Goal: Task Accomplishment & Management: Manage account settings

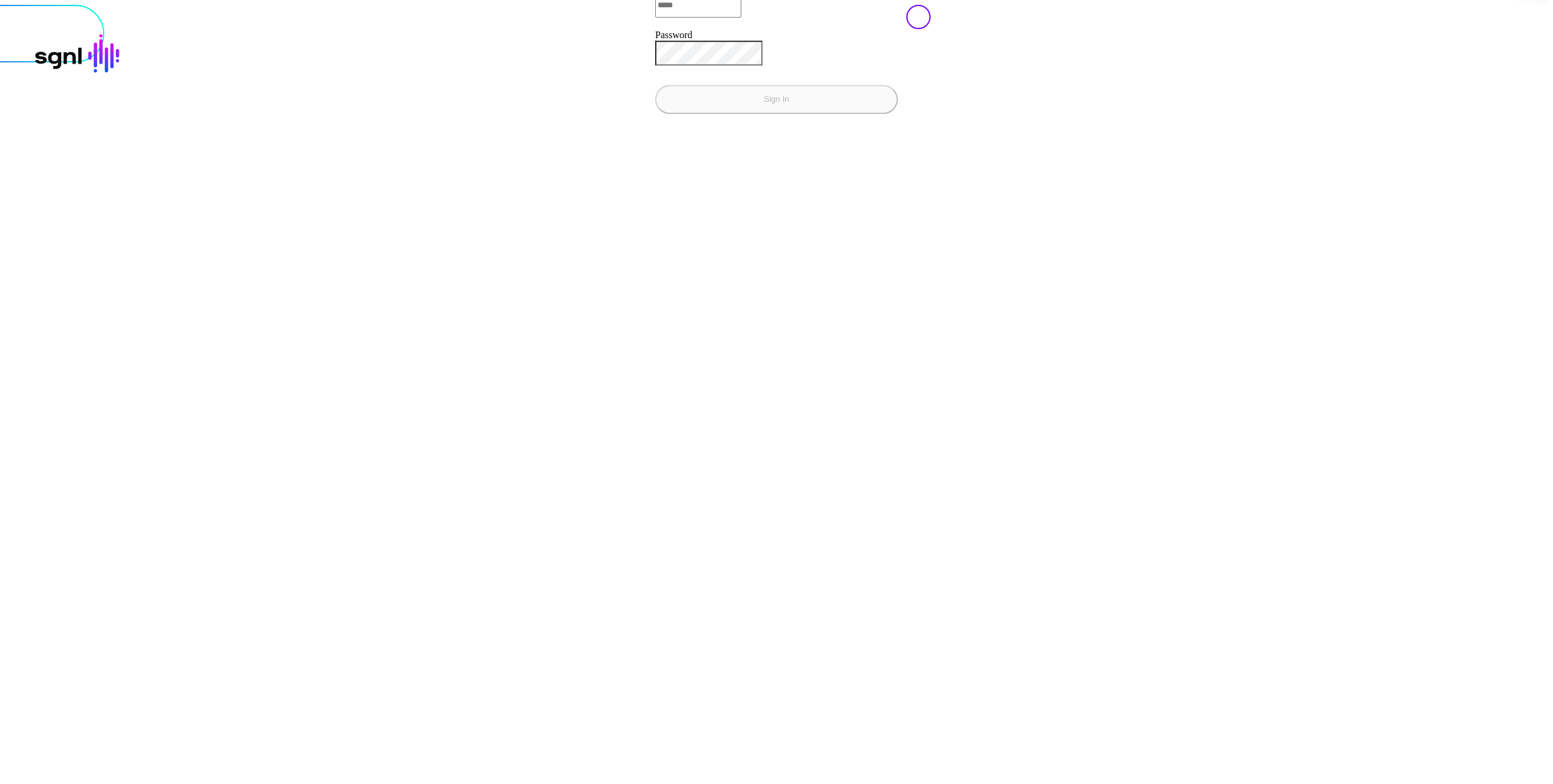
type input "**********"
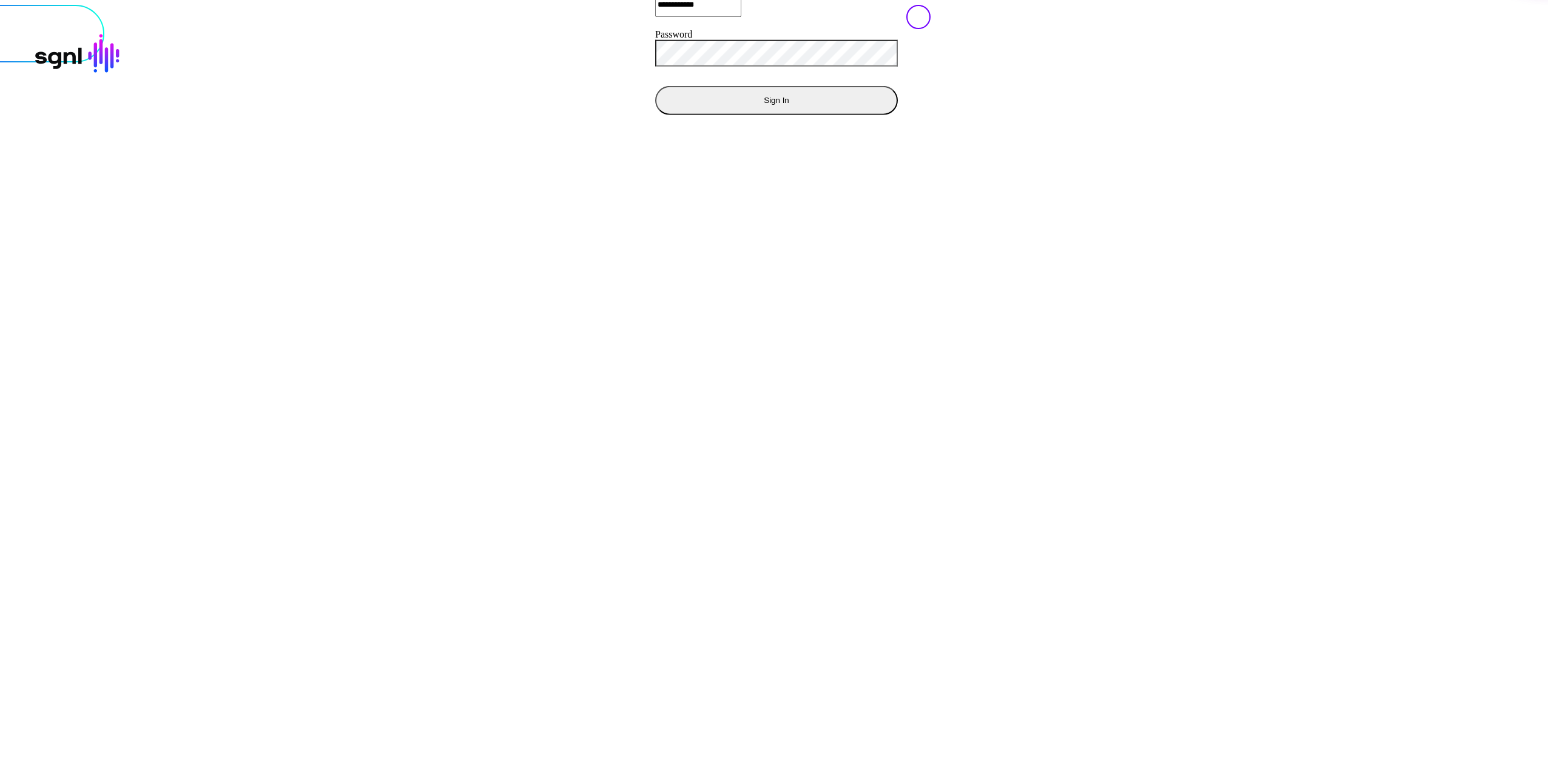
click at [1086, 4] on div at bounding box center [776, 4] width 1543 height 0
click at [655, 115] on button "Sign In" at bounding box center [776, 99] width 243 height 29
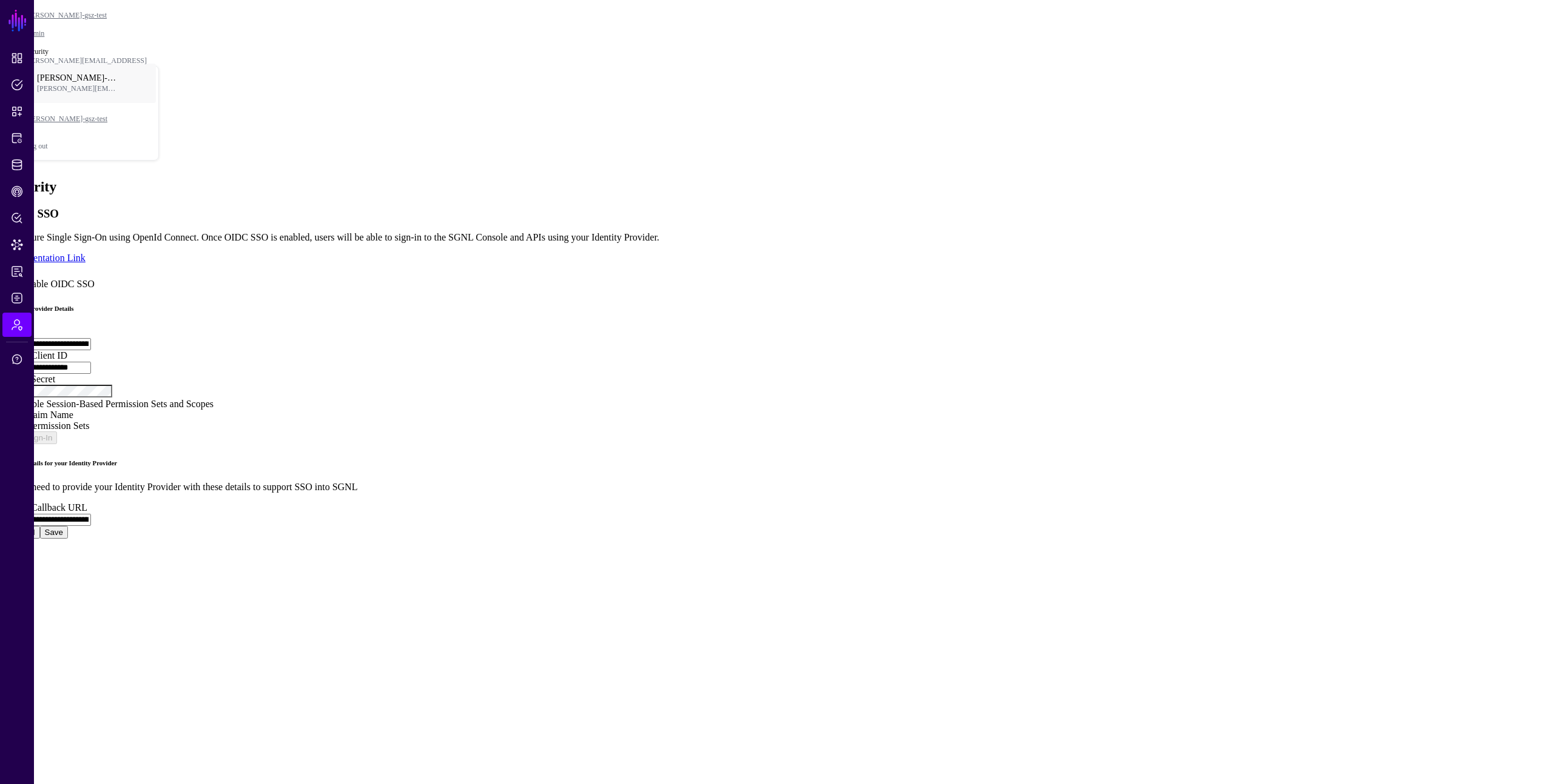
click at [94, 279] on span "Enable OIDC SSO" at bounding box center [58, 284] width 74 height 11
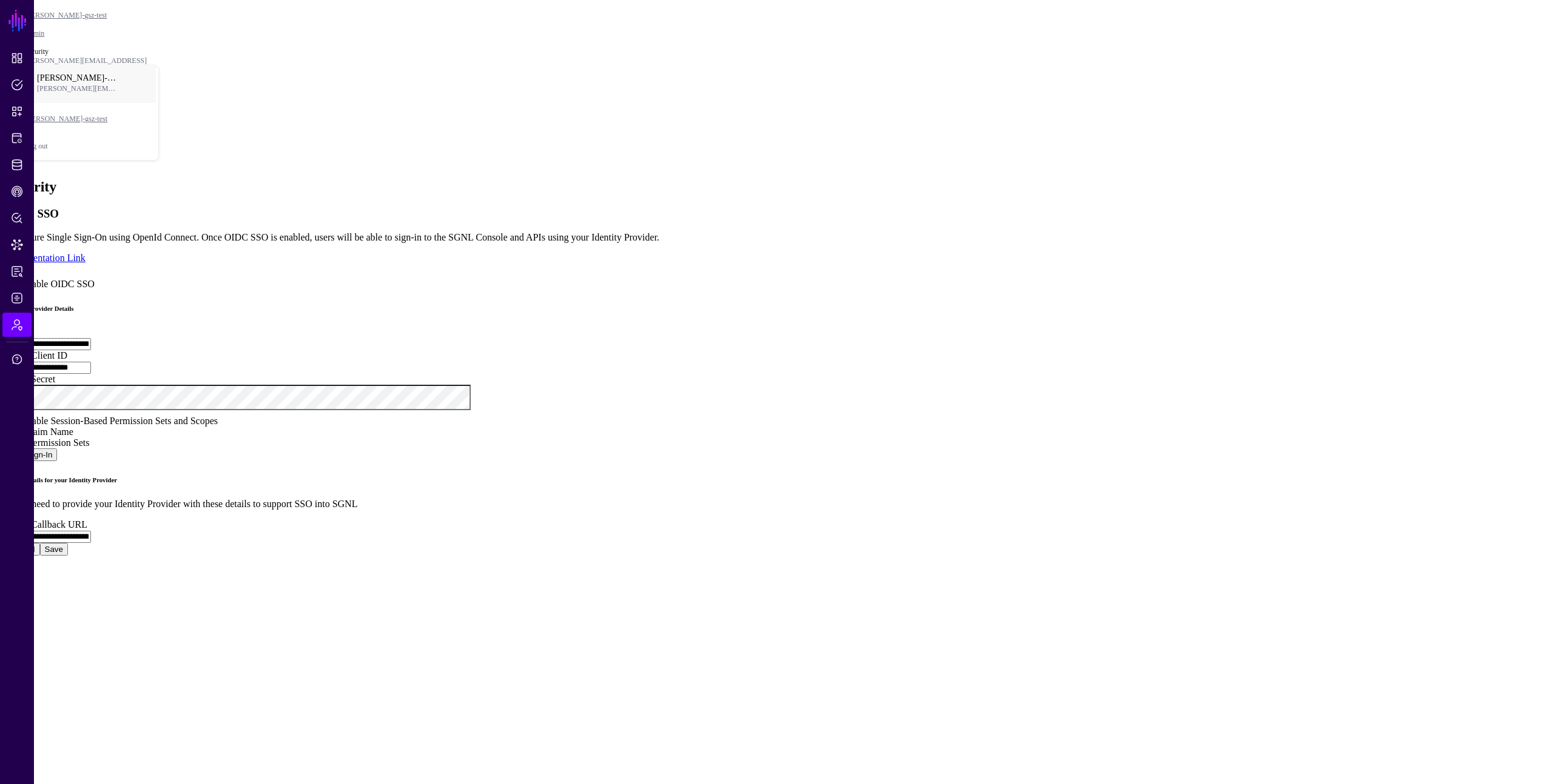
click at [218, 426] on span "Enable Session-Based Permission Sets and Scopes" at bounding box center [119, 421] width 196 height 11
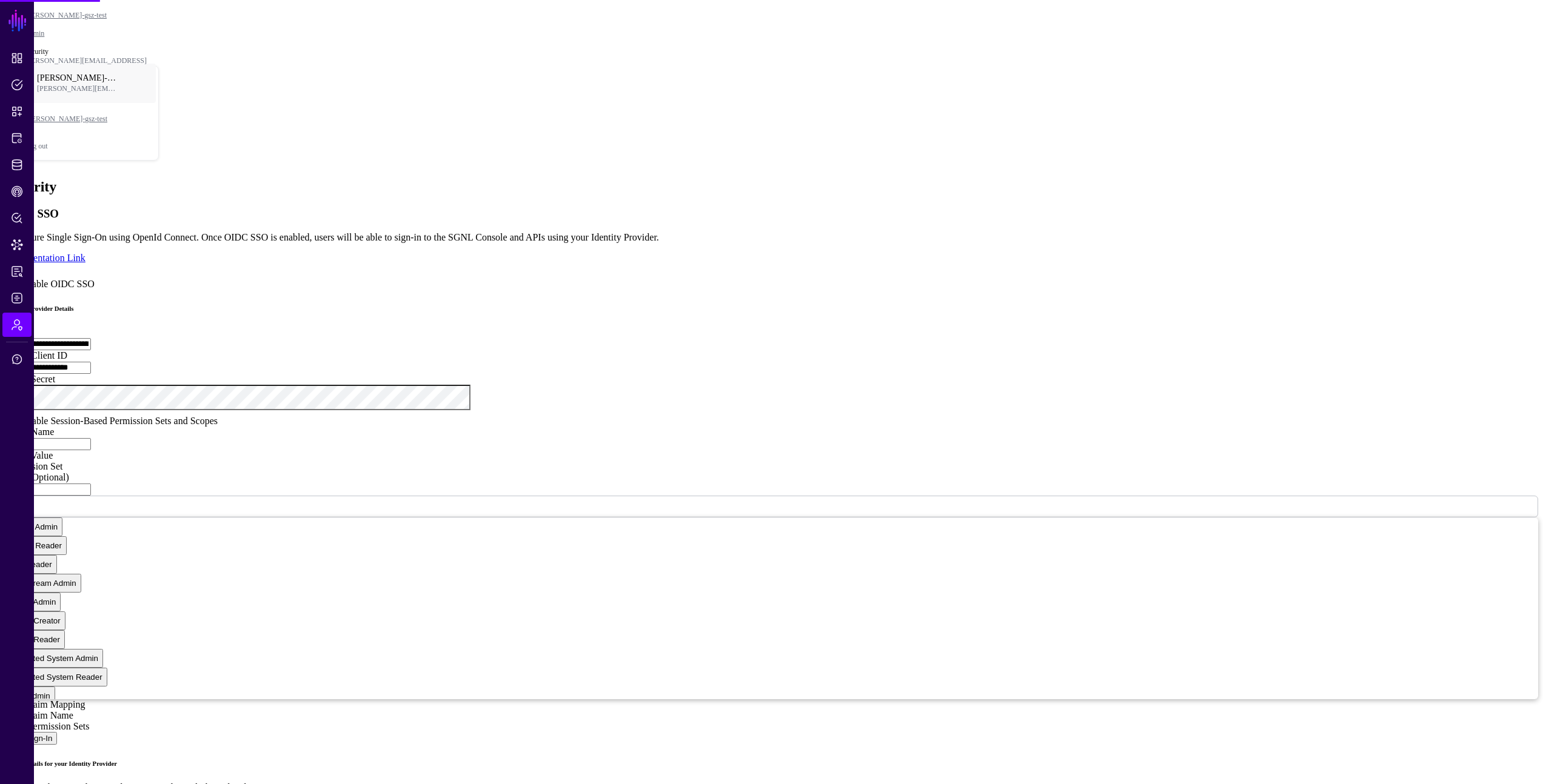
scroll to position [160, 0]
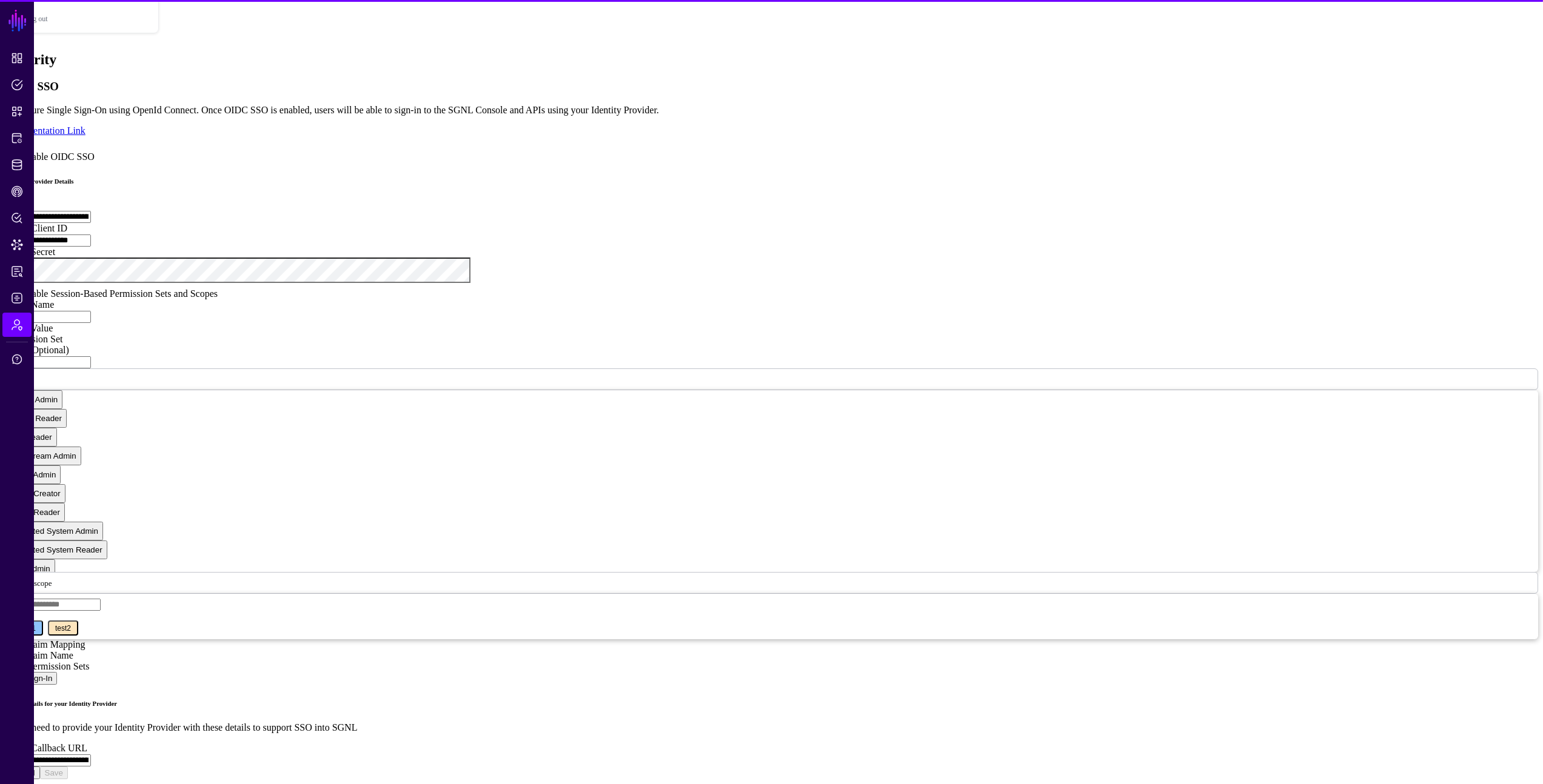
drag, startPoint x: 1100, startPoint y: 463, endPoint x: 1092, endPoint y: 463, distance: 8.0
click at [1100, 464] on div "**********" at bounding box center [771, 430] width 1533 height 700
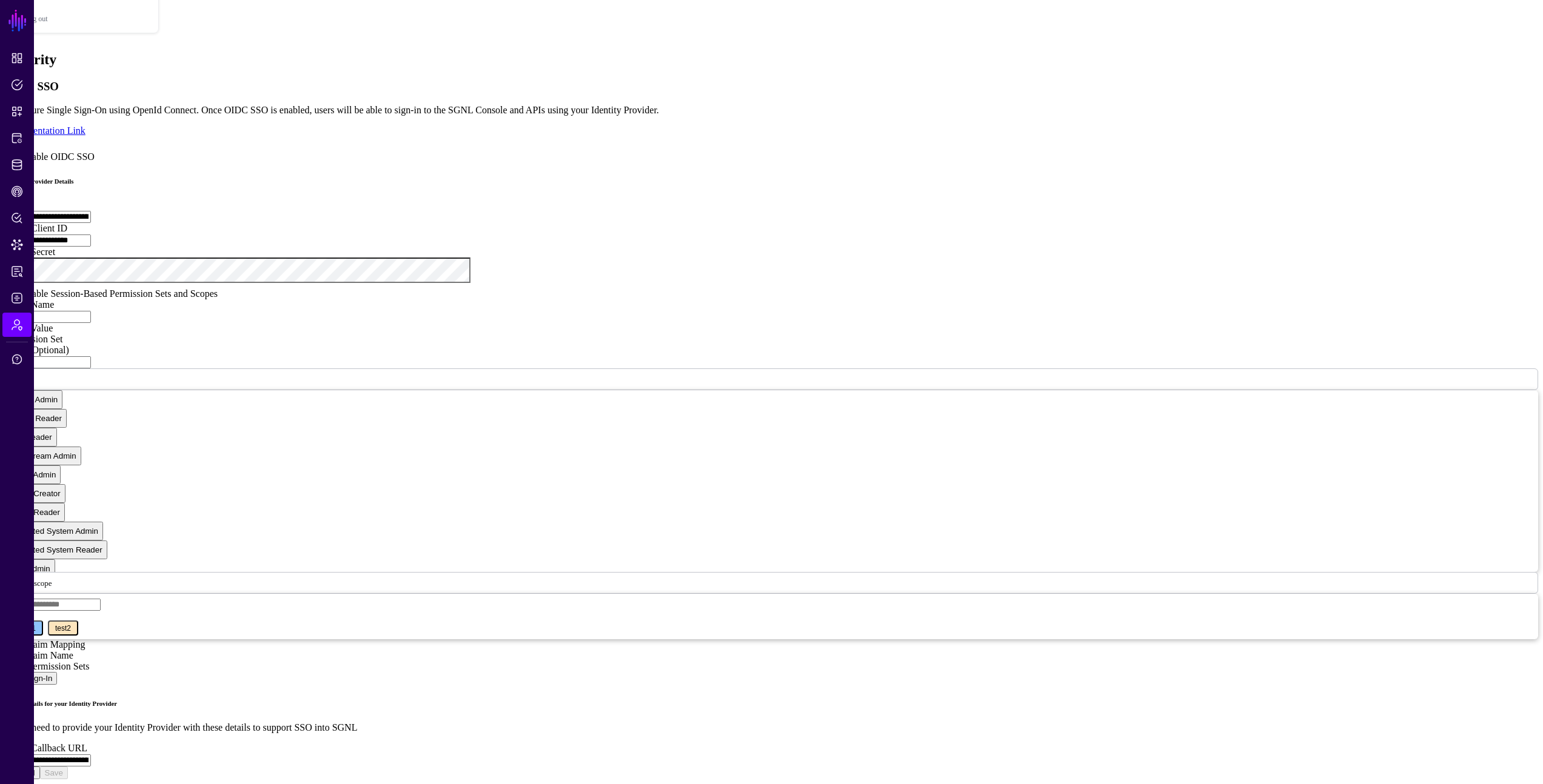
click at [1172, 376] on div "**********" at bounding box center [771, 430] width 1533 height 700
click at [1166, 377] on div "**********" at bounding box center [771, 430] width 1533 height 700
click at [1198, 425] on div "**********" at bounding box center [771, 430] width 1533 height 700
drag, startPoint x: 1198, startPoint y: 400, endPoint x: 1197, endPoint y: 371, distance: 29.0
click at [1200, 375] on div "**********" at bounding box center [771, 430] width 1533 height 700
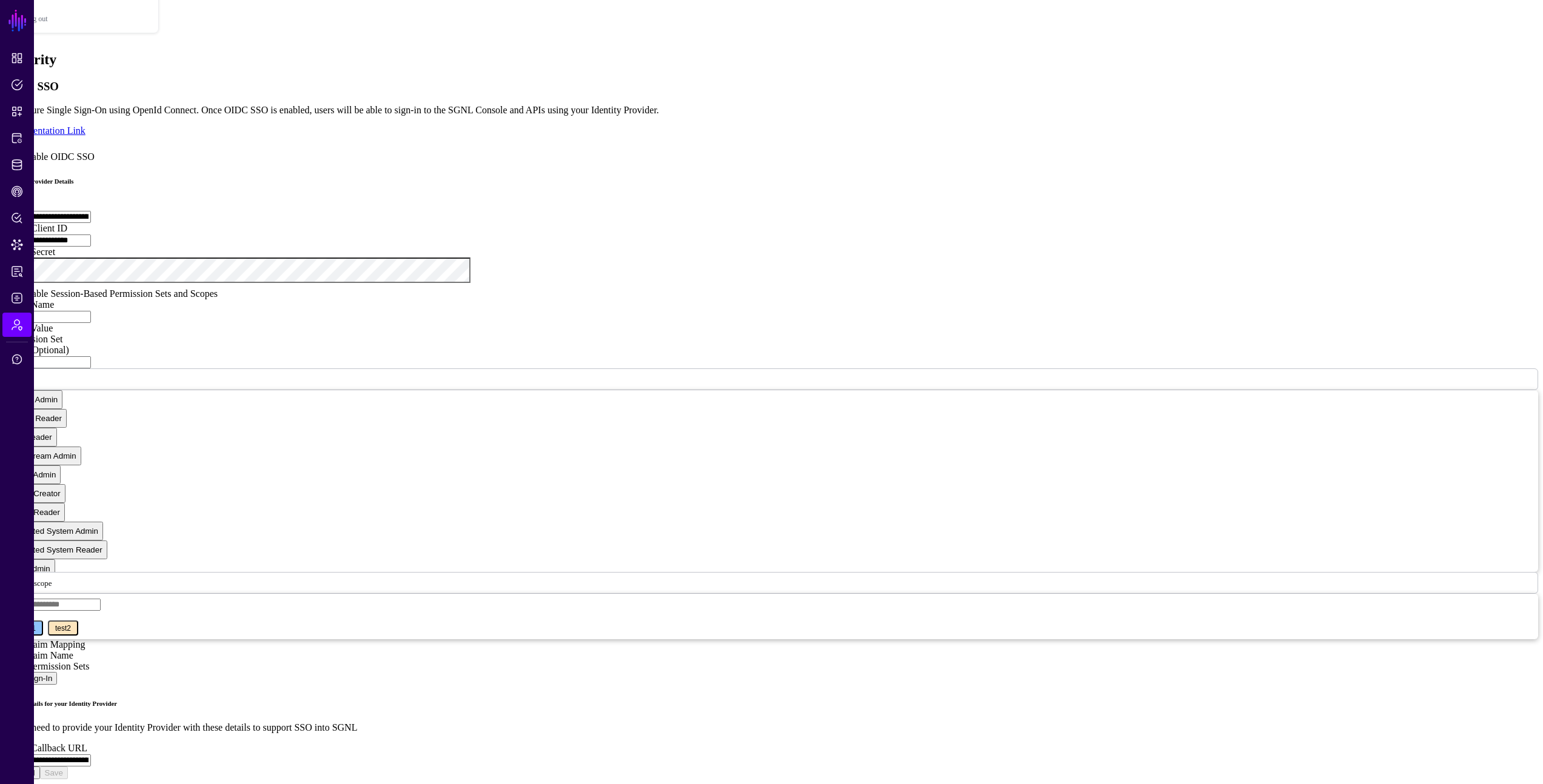
click at [1136, 318] on div "**********" at bounding box center [771, 430] width 1533 height 700
click at [1174, 316] on div "**********" at bounding box center [771, 430] width 1533 height 700
click at [1207, 291] on div "**********" at bounding box center [771, 430] width 1533 height 700
click at [1221, 343] on div "**********" at bounding box center [771, 430] width 1533 height 700
click at [89, 661] on link "View Permission Sets" at bounding box center [46, 667] width 84 height 11
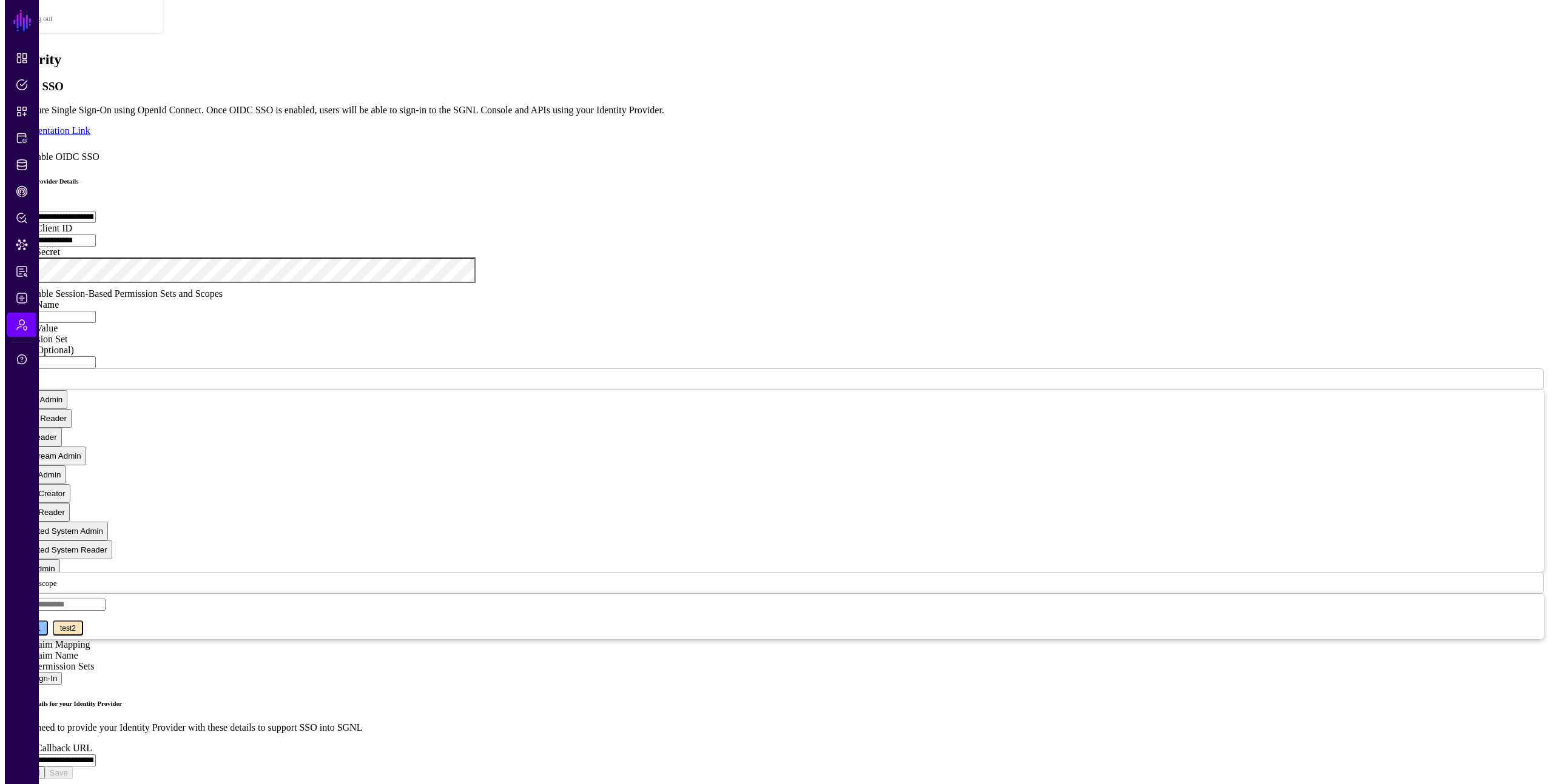
scroll to position [0, 0]
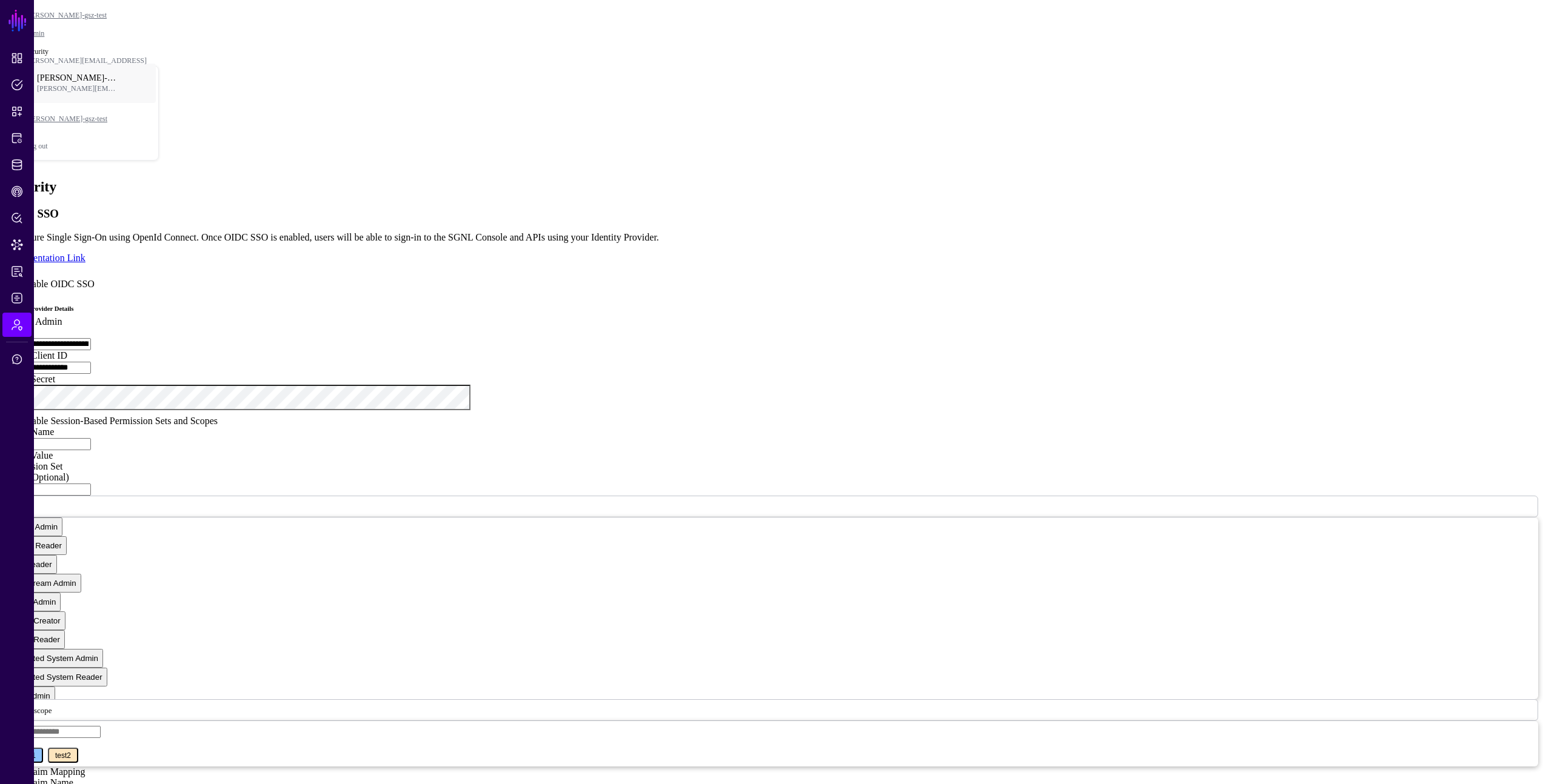
click at [20, 329] on span "Admin" at bounding box center [17, 325] width 12 height 12
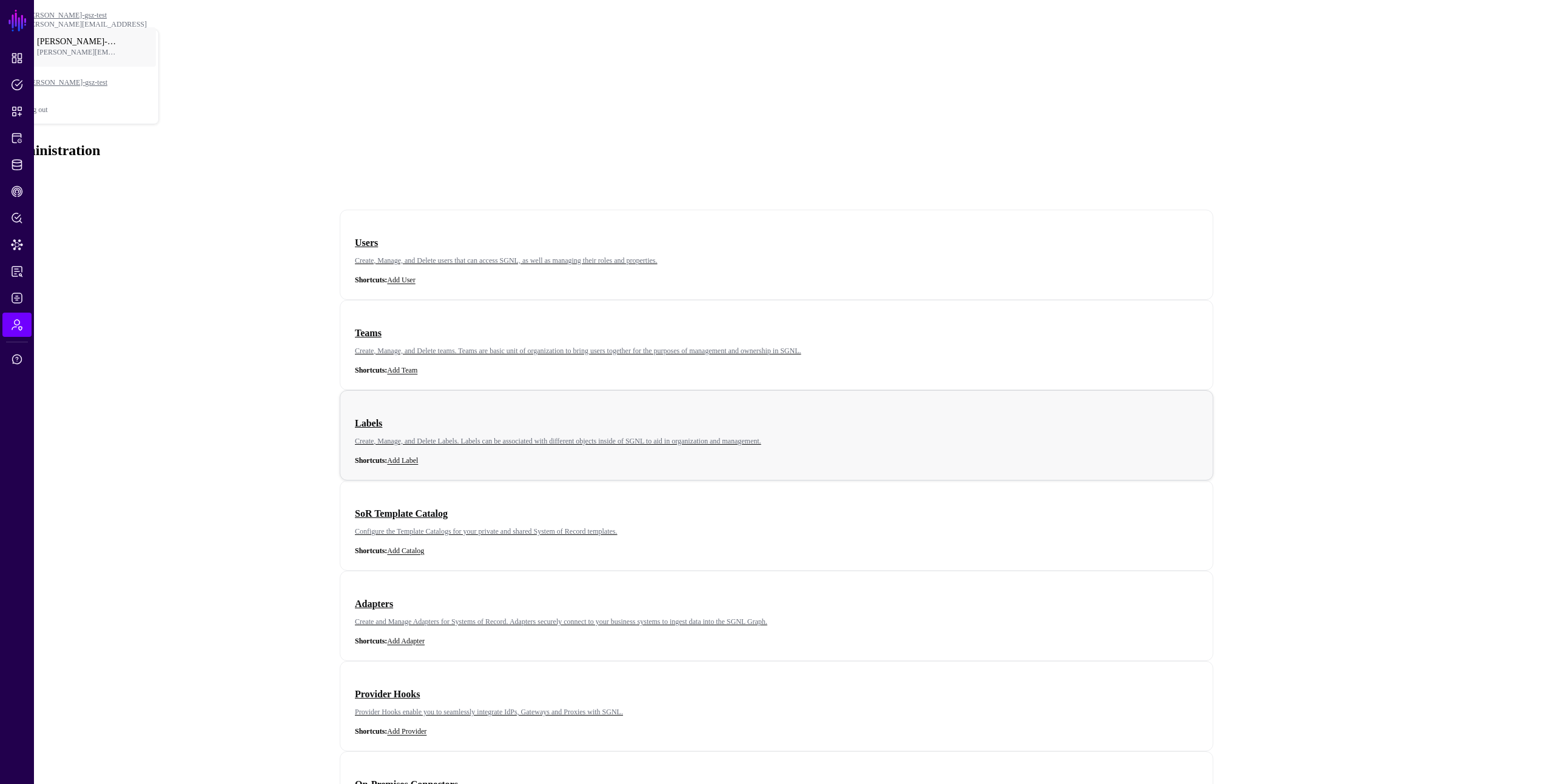
click at [1012, 437] on p "Create, Manage, and Delete Labels. Labels can be associated with different obje…" at bounding box center [776, 441] width 843 height 9
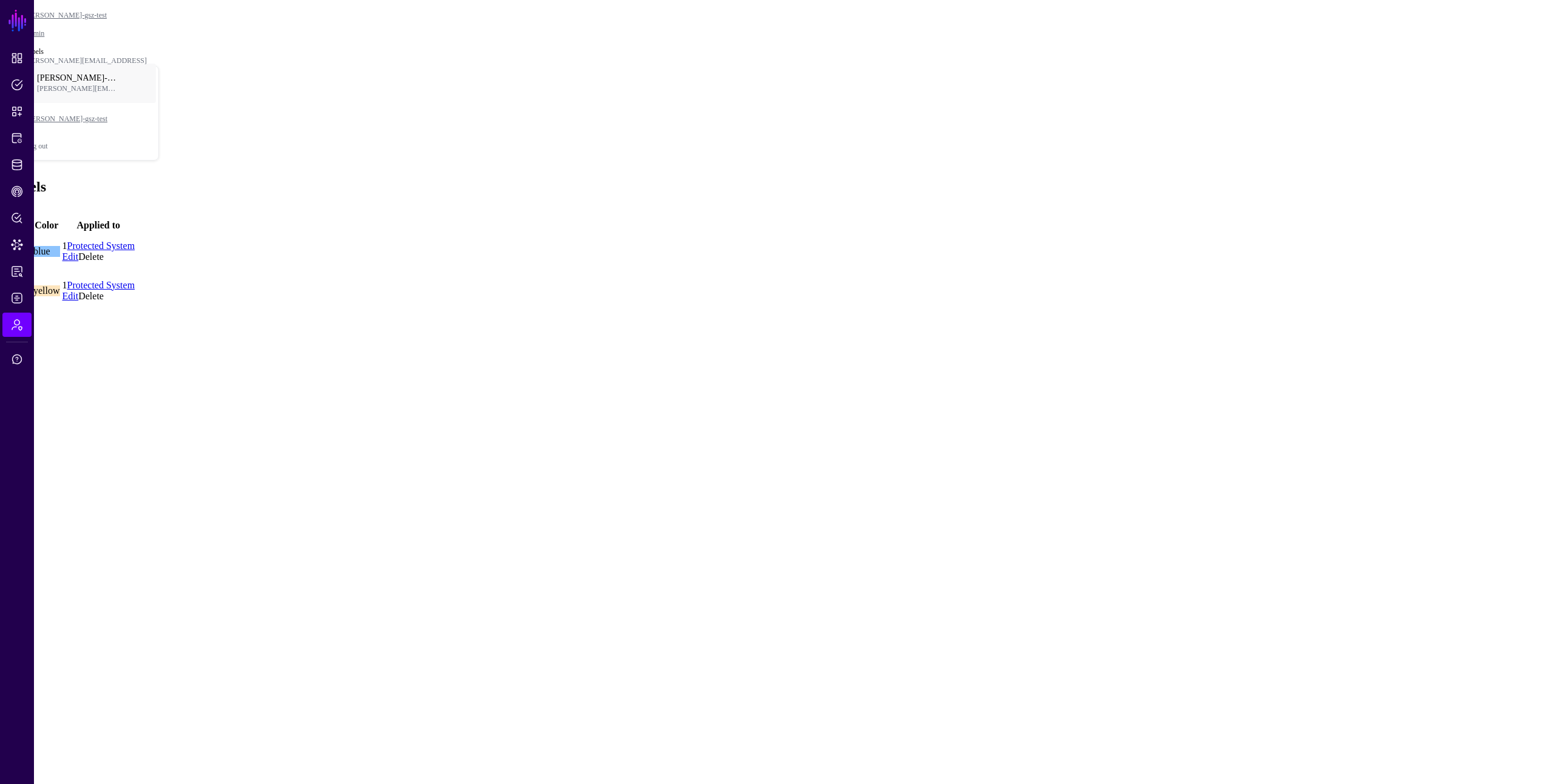
click at [79, 251] on link "Edit" at bounding box center [70, 257] width 16 height 11
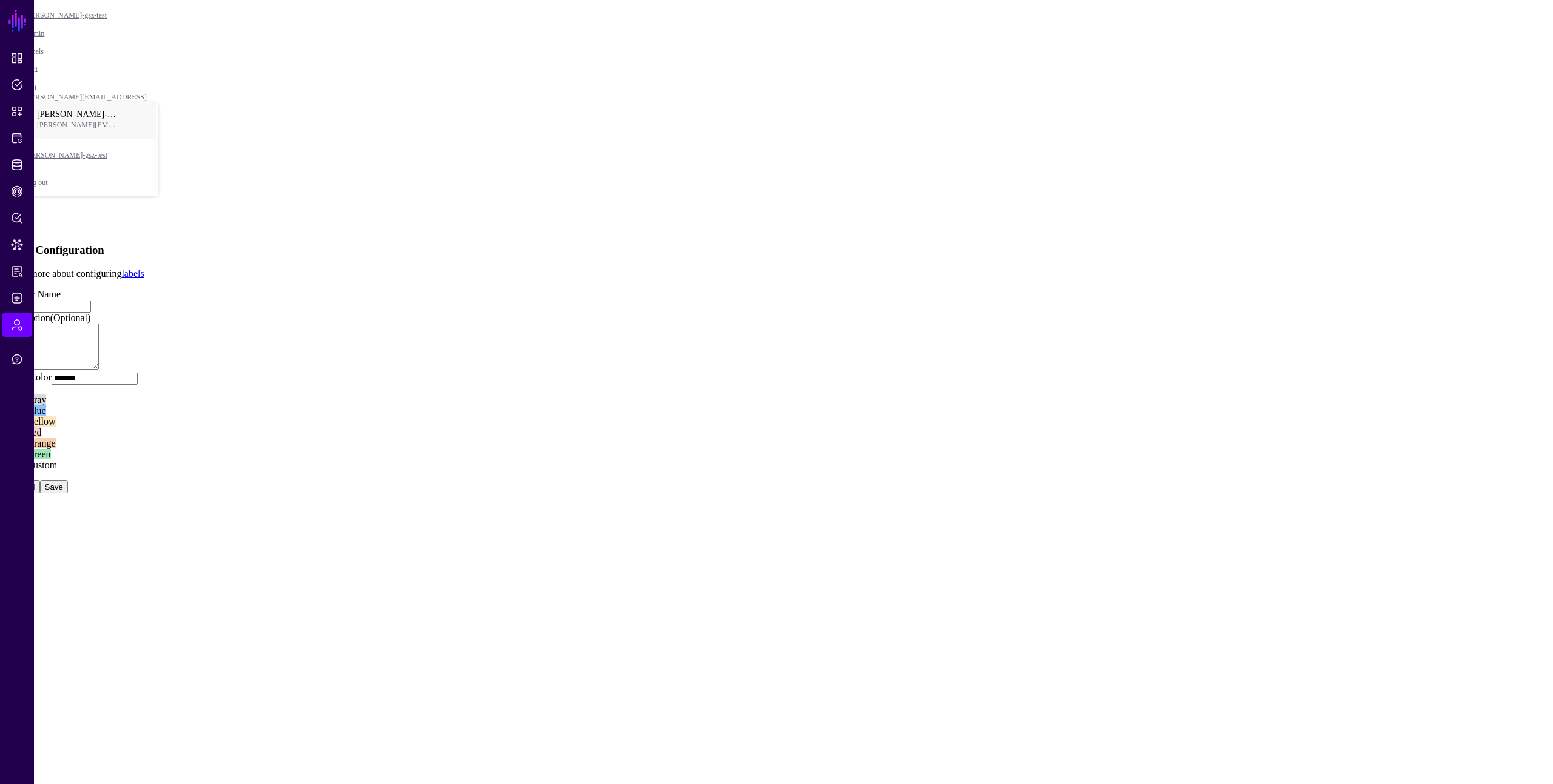
click at [1208, 243] on app-admin-labels-details-form "Label Configuration Learn more about configuring labels Display Name ***** Desc…" at bounding box center [776, 368] width 1543 height 249
click at [44, 47] on link "Labels" at bounding box center [34, 51] width 20 height 9
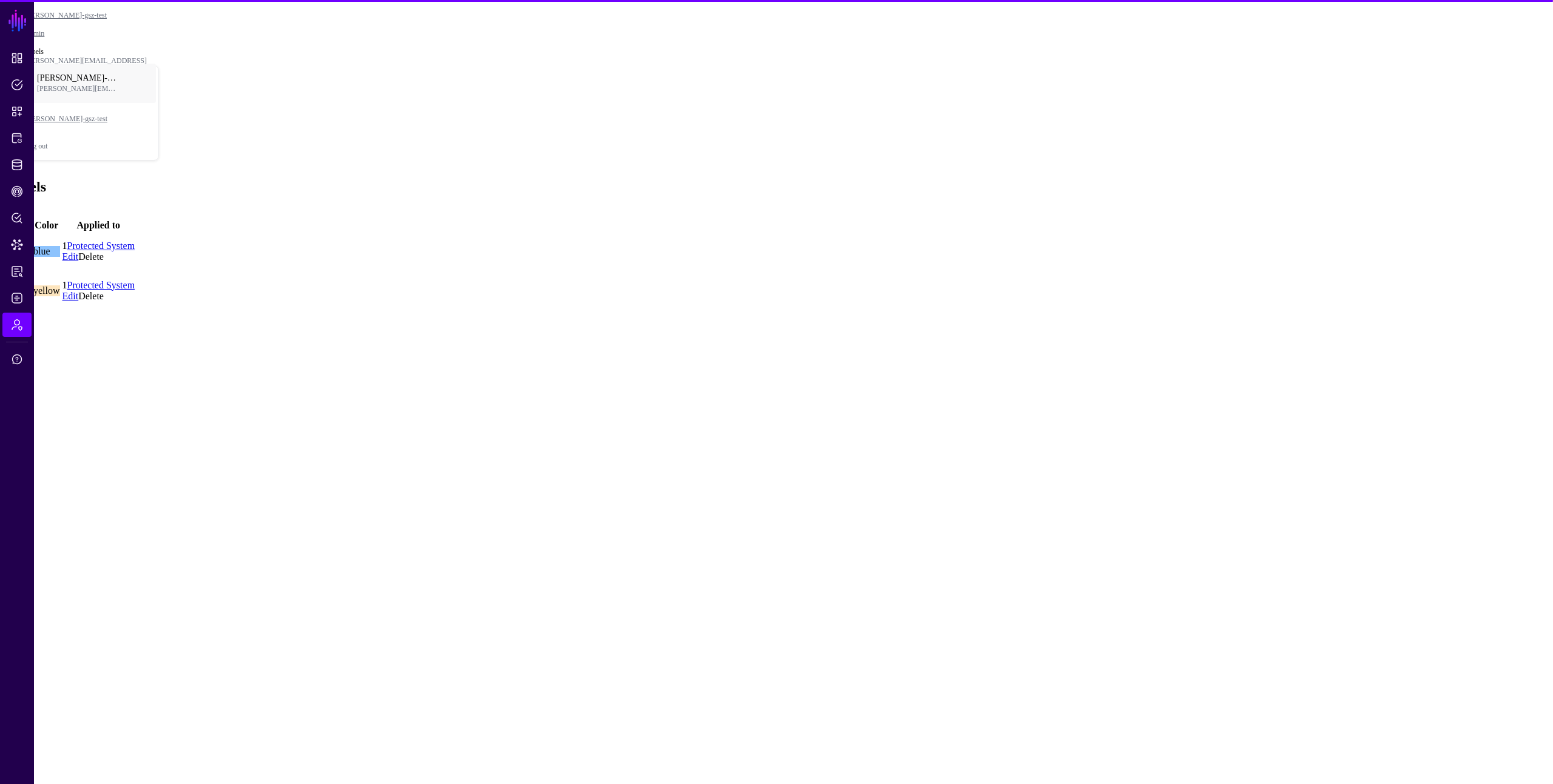
drag, startPoint x: 794, startPoint y: 368, endPoint x: 784, endPoint y: 372, distance: 10.8
click at [793, 311] on main "SGNL Dashboard Policies Snippets Protected Systems Identity Data Fabric CAEP Hu…" at bounding box center [776, 157] width 1543 height 306
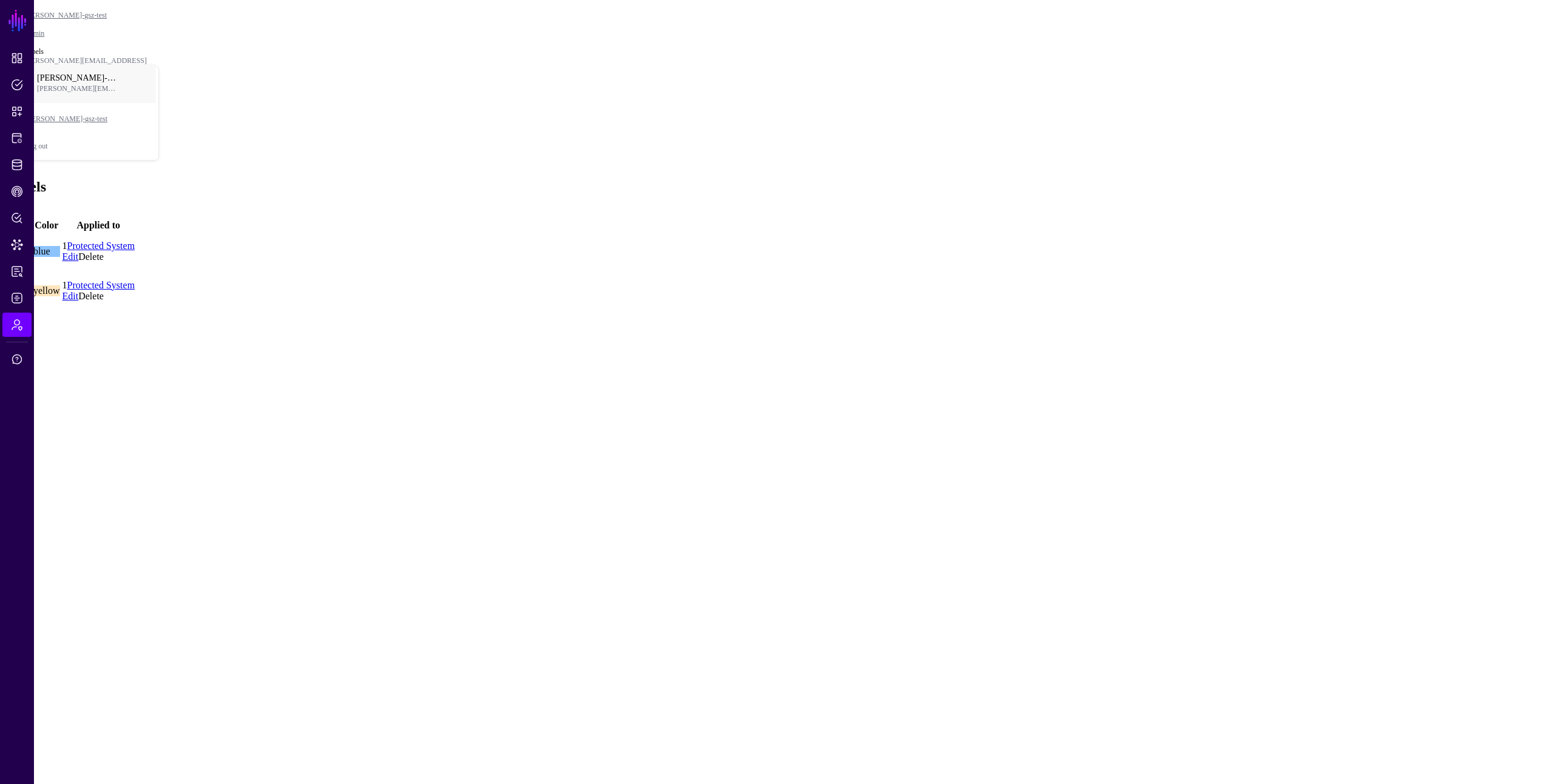
drag, startPoint x: 761, startPoint y: 364, endPoint x: 766, endPoint y: 360, distance: 6.4
click at [761, 311] on main "SGNL Dashboard Policies Snippets Protected Systems Identity Data Fabric CAEP Hu…" at bounding box center [776, 157] width 1543 height 306
click at [769, 311] on main "SGNL Dashboard Policies Snippets Protected Systems Identity Data Fabric CAEP Hu…" at bounding box center [776, 157] width 1543 height 306
click at [18, 319] on span "Admin" at bounding box center [17, 325] width 12 height 12
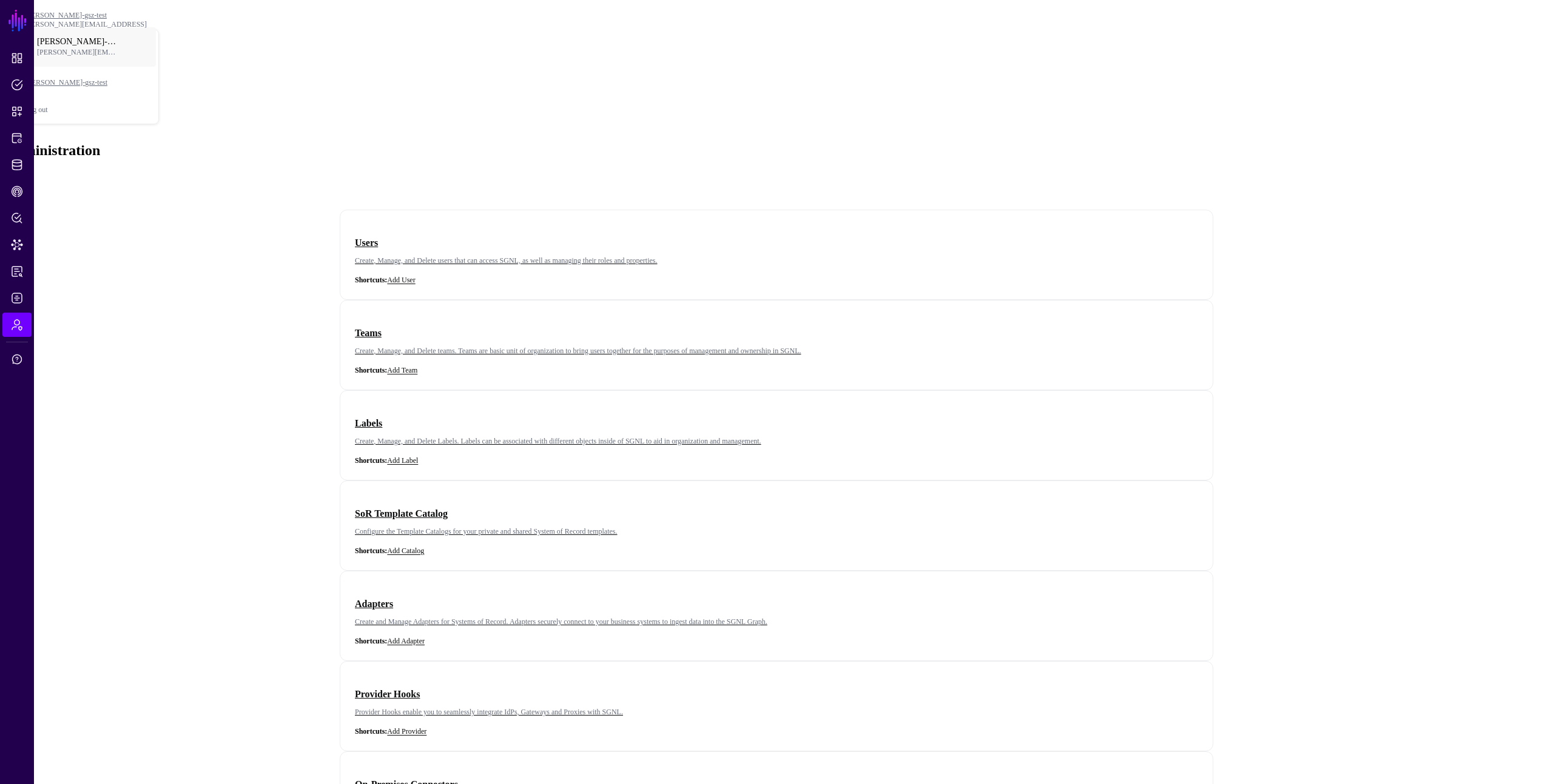
click at [1362, 224] on div "Users Create, Manage, and Delete users that can access SGNL, as well as managin…" at bounding box center [776, 703] width 1543 height 1065
click at [1331, 209] on div "Users Create, Manage, and Delete users that can access SGNL, as well as managin…" at bounding box center [776, 703] width 1543 height 1065
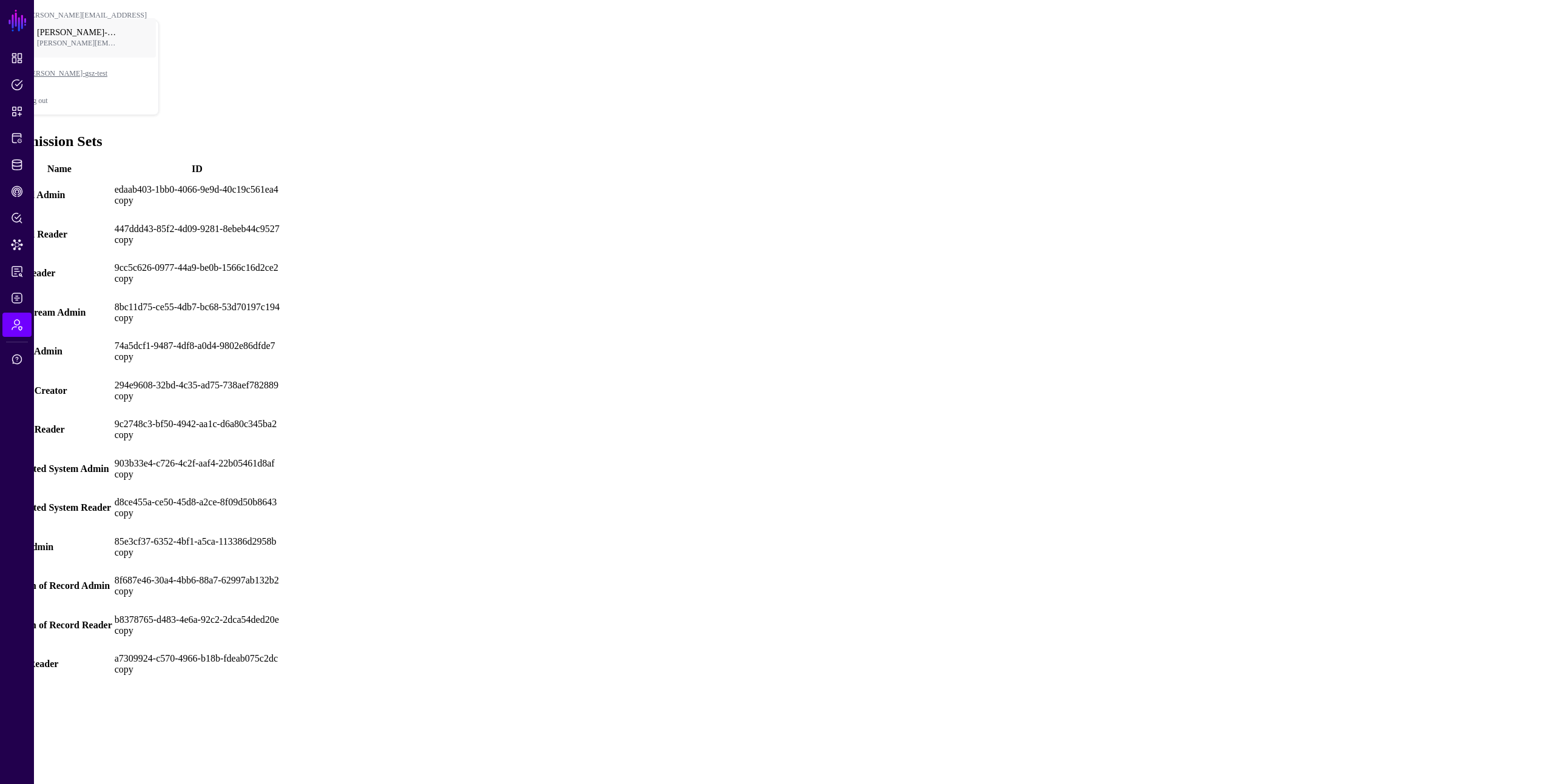
click at [280, 263] on div "9cc5c626-0977-44a9-be0b-1566c16d2ce2 copy" at bounding box center [197, 273] width 165 height 22
click at [133, 391] on link "copy" at bounding box center [123, 396] width 19 height 11
drag, startPoint x: 1274, startPoint y: 385, endPoint x: 1270, endPoint y: 379, distance: 7.2
click at [280, 489] on td "d8ce455a-ce50-45d8-a2ce-8f09d50b8643 copy" at bounding box center [196, 508] width 166 height 38
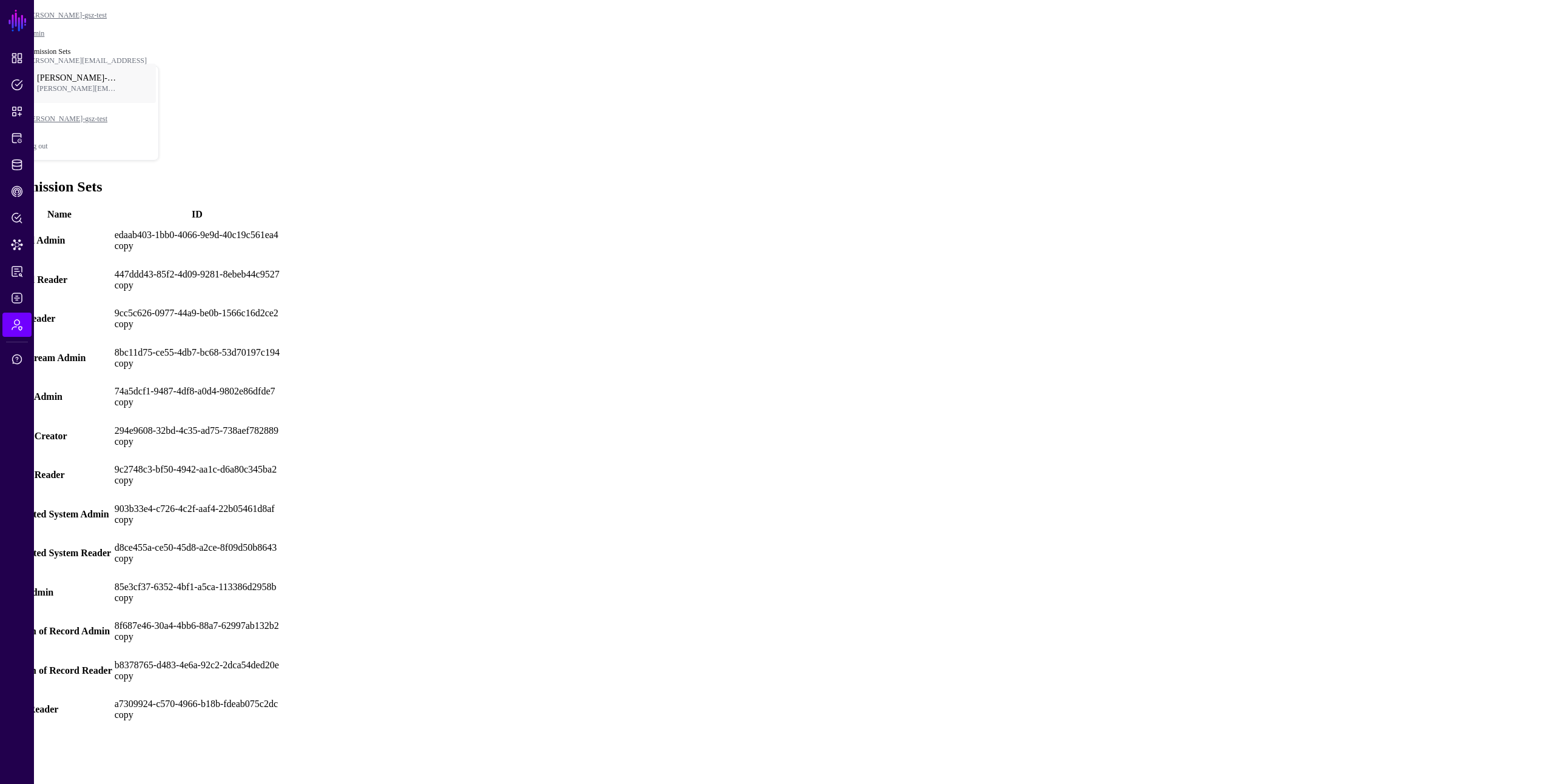
click at [280, 269] on div "447ddd43-85f2-4d09-9281-8ebeb44c9527 copy" at bounding box center [197, 280] width 165 height 22
click at [280, 425] on div "294e9608-32bd-4c35-ad75-738aef782889 copy" at bounding box center [197, 436] width 165 height 22
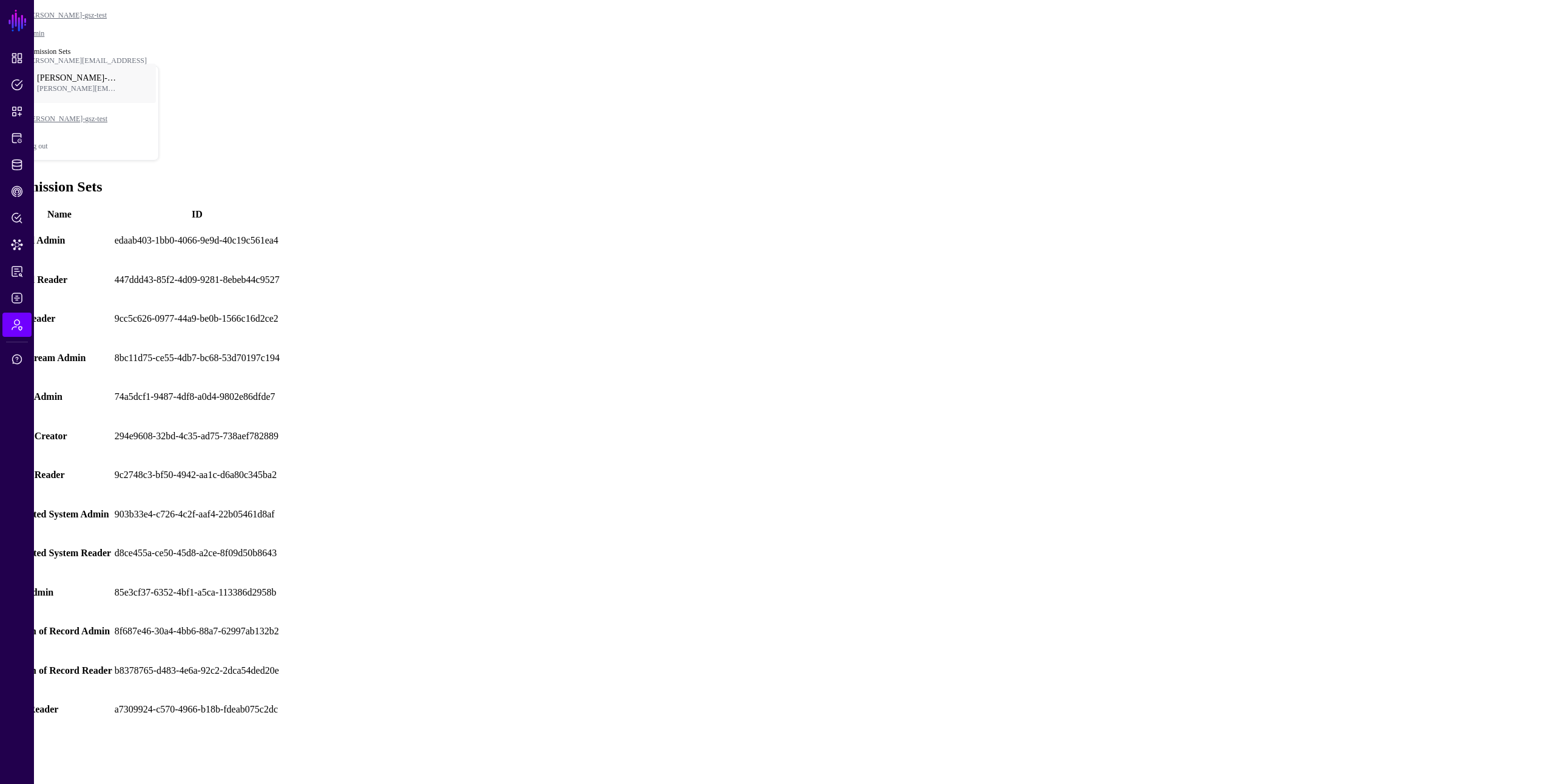
click at [280, 339] on td "8bc11d75-ce55-4db7-bc68-53d70197c194" at bounding box center [196, 358] width 166 height 38
click at [280, 417] on td "294e9608-32bd-4c35-ad75-738aef782889" at bounding box center [196, 436] width 166 height 38
click at [115, 364] on link at bounding box center [115, 364] width 0 height 0
click at [280, 313] on div "9cc5c626-0977-44a9-be0b-1566c16d2ce2" at bounding box center [197, 319] width 165 height 11
click at [280, 300] on td "9cc5c626-0977-44a9-be0b-1566c16d2ce2" at bounding box center [196, 319] width 166 height 38
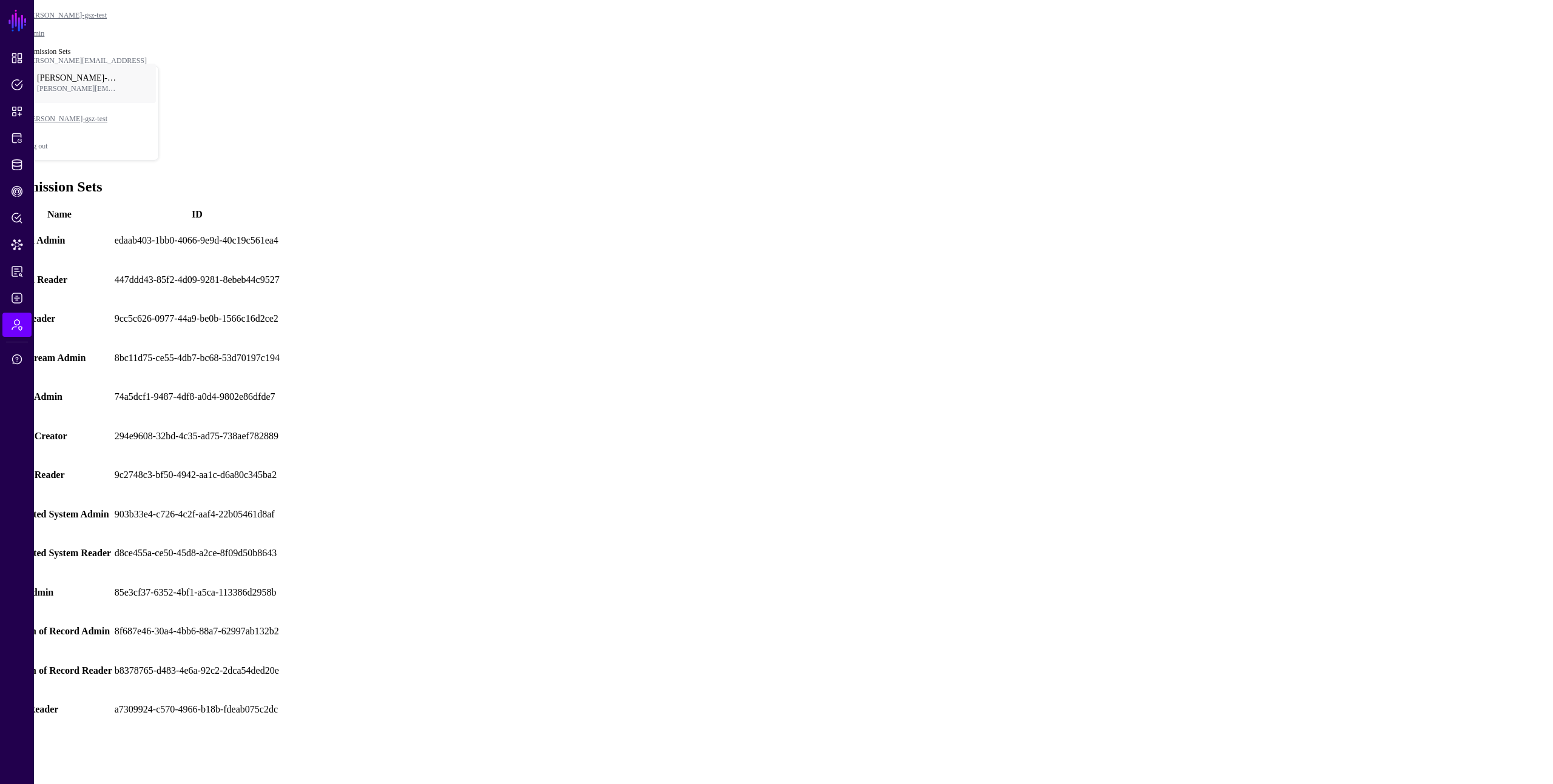
click at [280, 209] on th "ID" at bounding box center [196, 215] width 166 height 12
click at [1230, 610] on main "SGNL Dashboard Policies Snippets Protected Systems Identity Data Fabric CAEP Hu…" at bounding box center [776, 367] width 1543 height 725
drag, startPoint x: 1231, startPoint y: 582, endPoint x: 1230, endPoint y: 574, distance: 8.1
click at [1230, 574] on main "SGNL Dashboard Policies Snippets Protected Systems Identity Data Fabric CAEP Hu…" at bounding box center [776, 367] width 1543 height 725
click at [280, 613] on td "8f687e46-30a4-4bb6-88a7-62997ab132b2" at bounding box center [196, 631] width 166 height 38
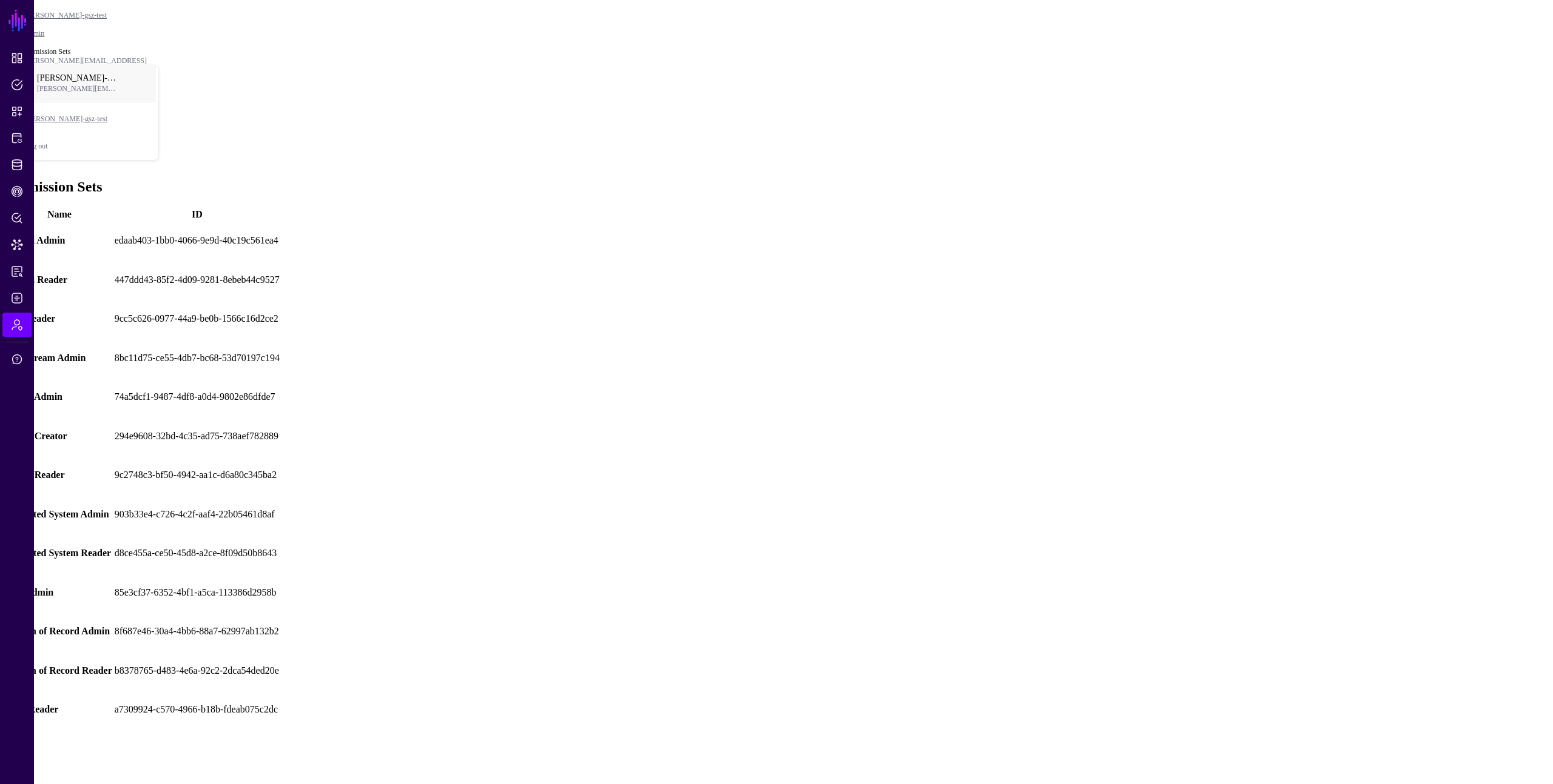
click at [280, 613] on td "8f687e46-30a4-4bb6-88a7-62997ab132b2" at bounding box center [196, 631] width 166 height 38
click at [280, 488] on tbody "Global Admin edaab403-1bb0-4066-9e9d-40c19c561ea4 Global Reader 447ddd43-85f2-4…" at bounding box center [143, 475] width 275 height 507
click at [280, 613] on td "8f687e46-30a4-4bb6-88a7-62997ab132b2" at bounding box center [196, 631] width 166 height 38
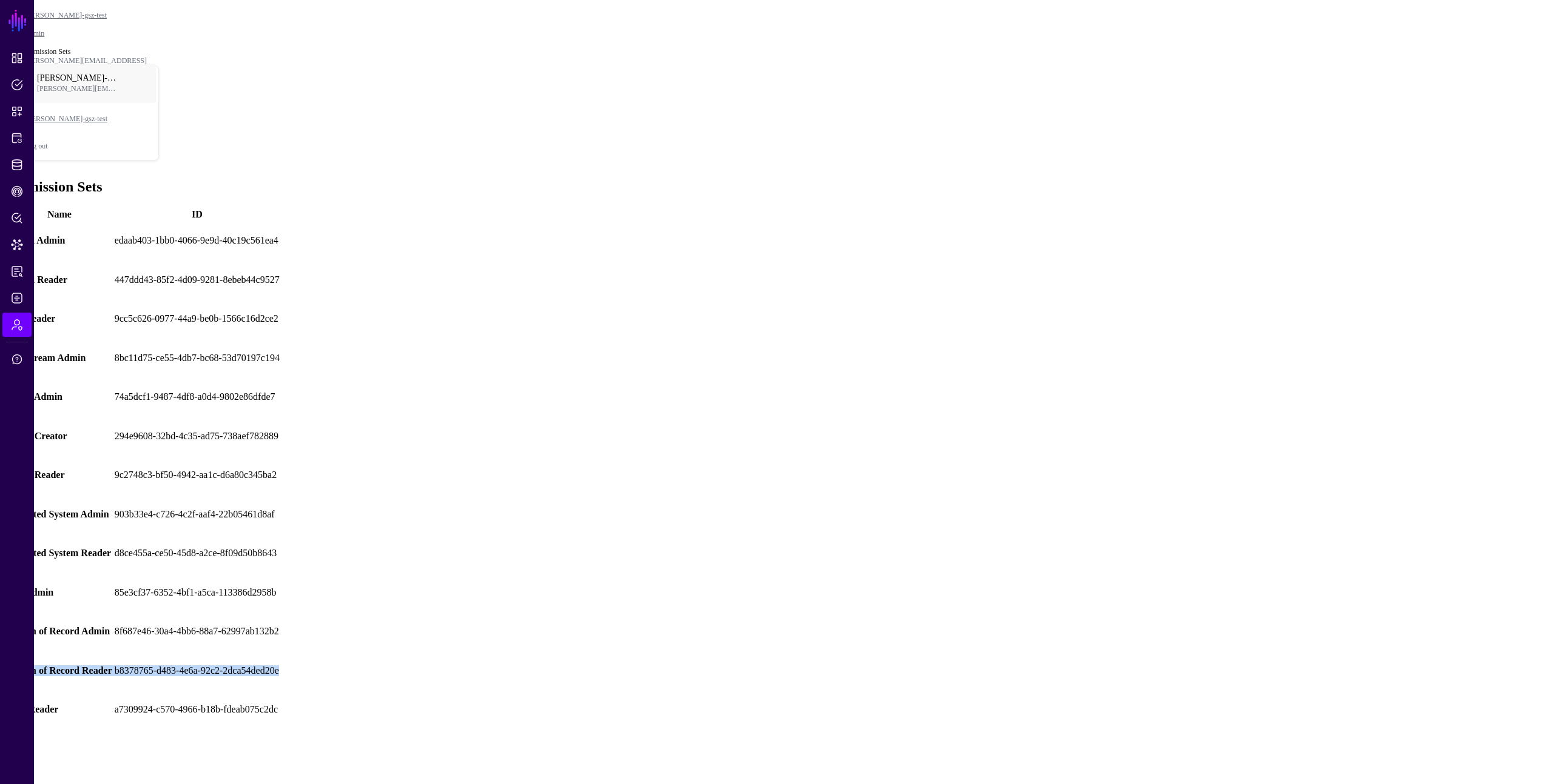
click at [280, 487] on tbody "Global Admin edaab403-1bb0-4066-9e9d-40c19c561ea4 Global Reader 447ddd43-85f2-4…" at bounding box center [143, 475] width 275 height 507
click at [280, 653] on td "b8378765-d483-4e6a-92c2-2dca54ded20e" at bounding box center [196, 671] width 166 height 38
click at [280, 495] on td "903b33e4-c726-4c2f-aaf4-22b05461d8af" at bounding box center [196, 514] width 166 height 38
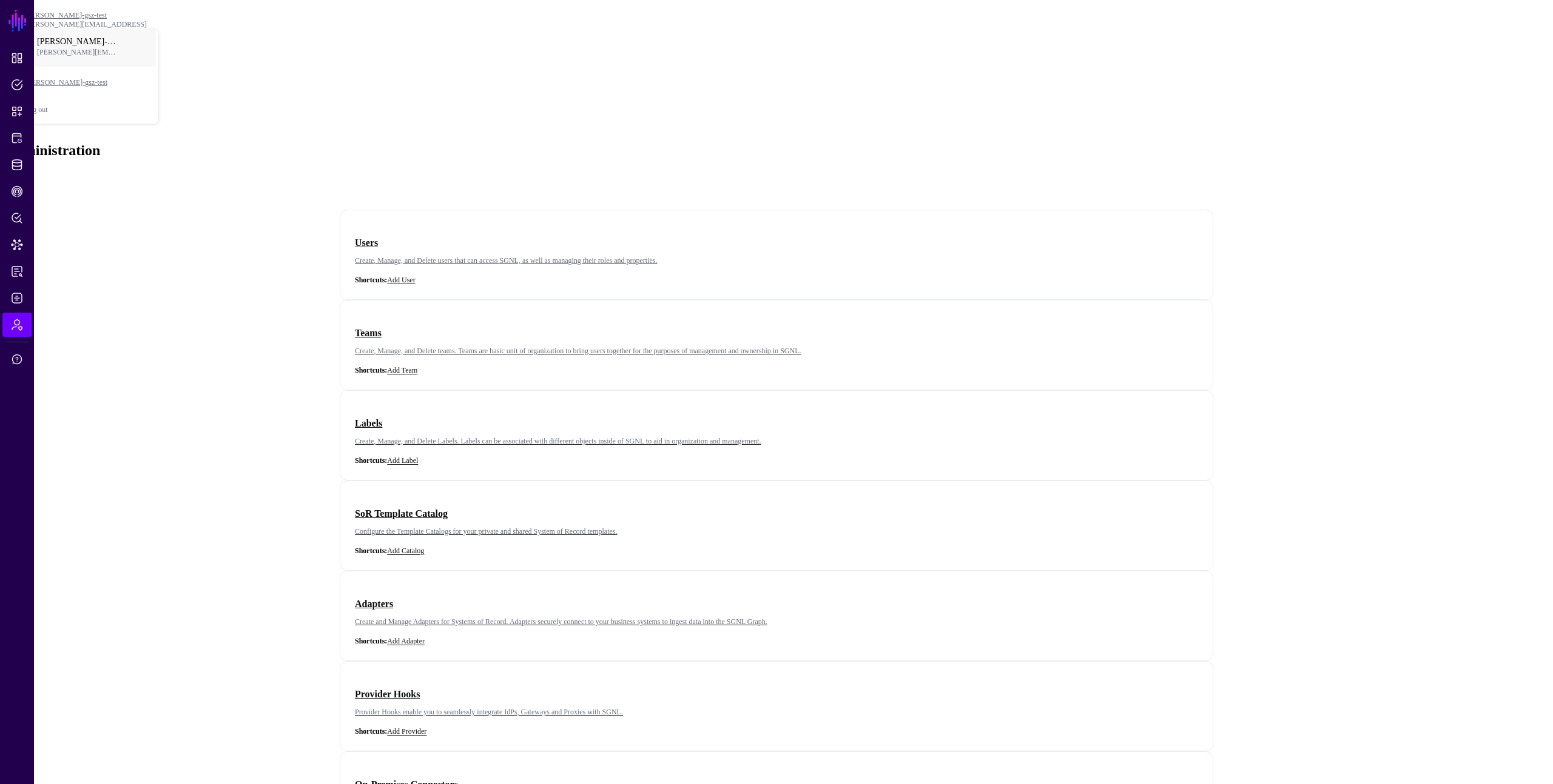
drag, startPoint x: 1008, startPoint y: 205, endPoint x: 1073, endPoint y: 123, distance: 104.6
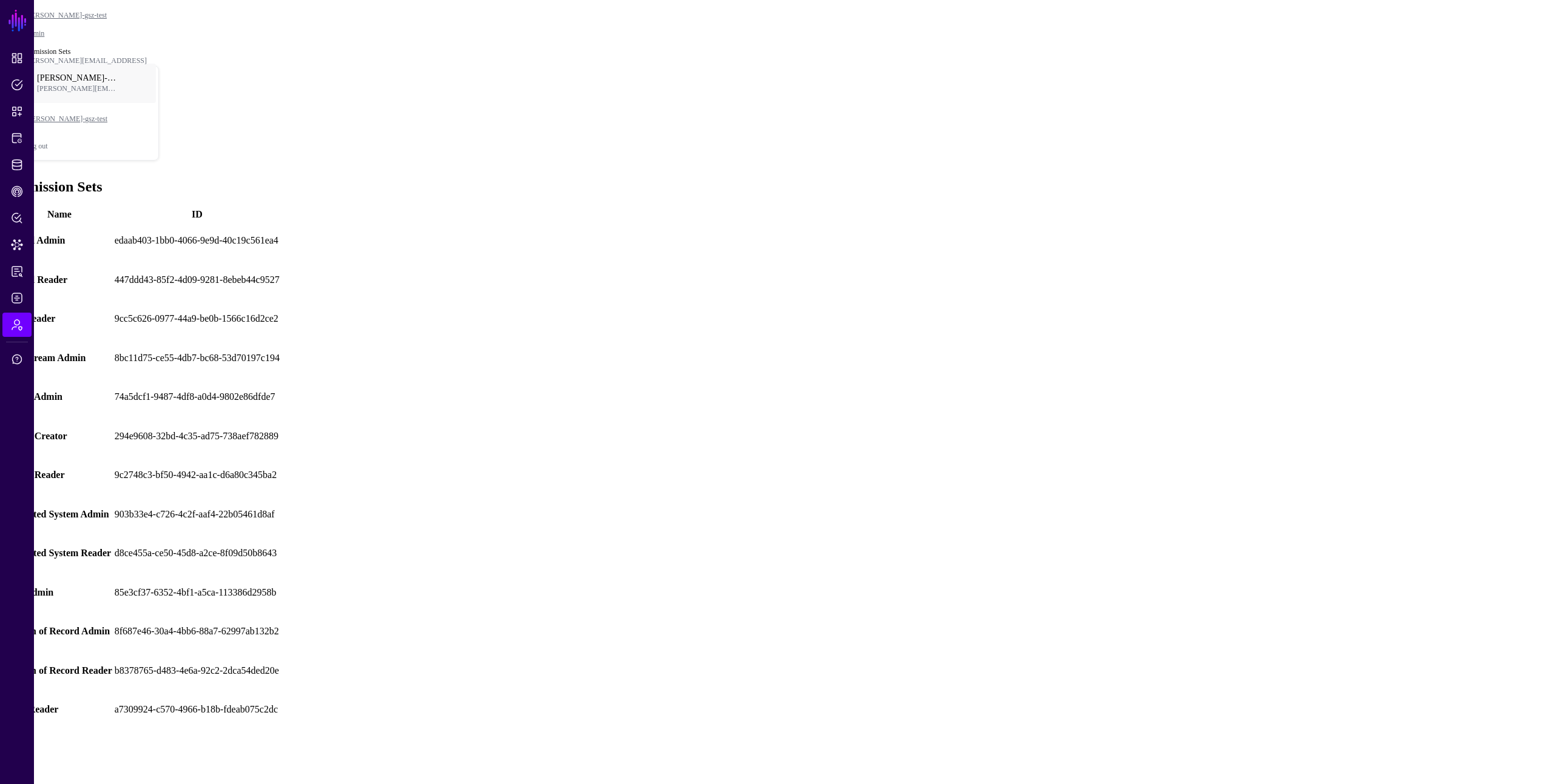
drag, startPoint x: 808, startPoint y: 226, endPoint x: 810, endPoint y: 234, distance: 8.2
click at [280, 352] on div "8bc11d75-ce55-4db7-bc68-53d70197c194" at bounding box center [197, 358] width 165 height 11
